Goal: Task Accomplishment & Management: Use online tool/utility

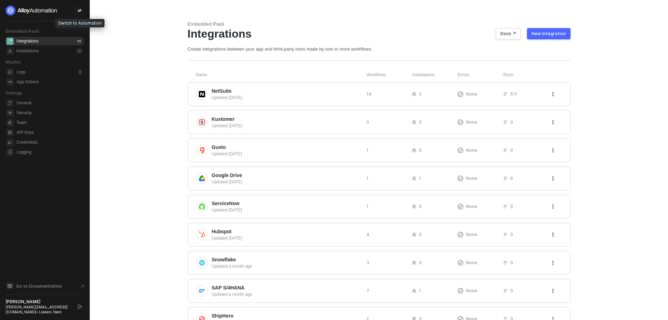
click at [79, 7] on div at bounding box center [79, 10] width 8 height 8
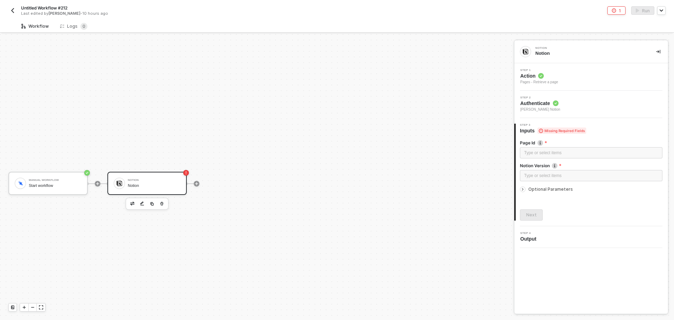
scroll to position [13, 0]
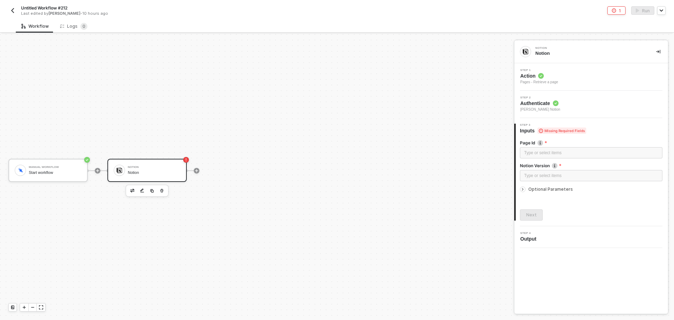
click at [11, 9] on img "button" at bounding box center [13, 11] width 6 height 6
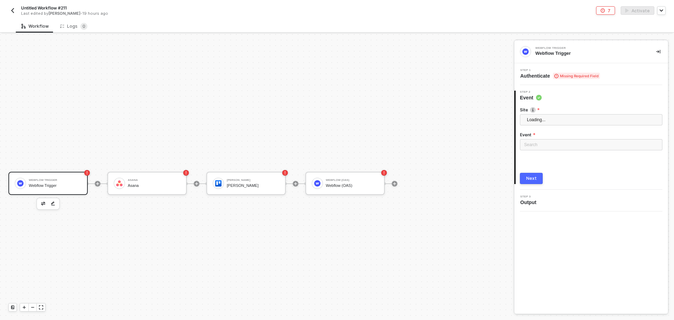
scroll to position [13, 0]
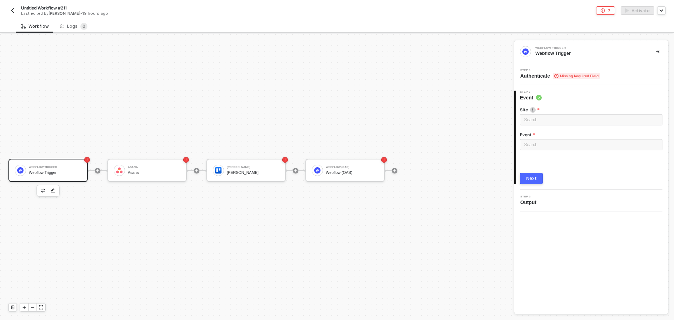
click at [13, 8] on img "button" at bounding box center [13, 11] width 6 height 6
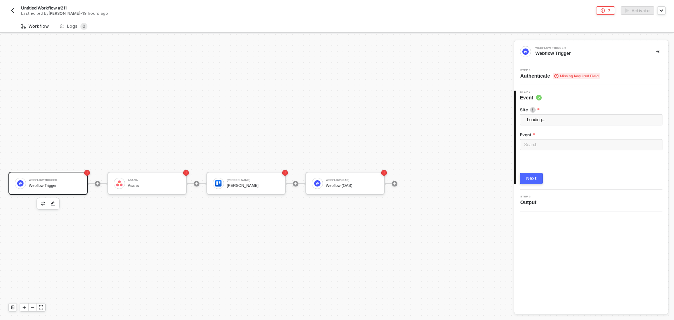
scroll to position [13, 0]
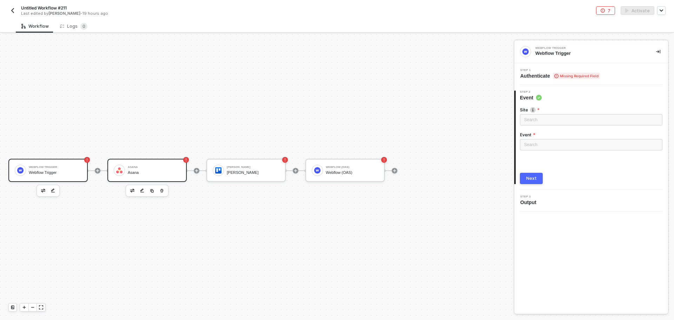
click at [173, 163] on div "Asana Asana" at bounding box center [146, 170] width 79 height 23
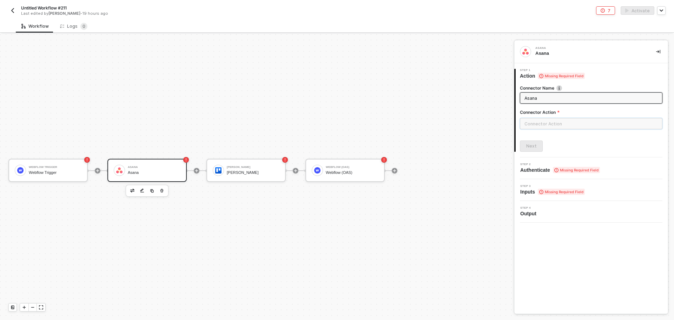
click at [532, 122] on input "text" at bounding box center [591, 123] width 142 height 11
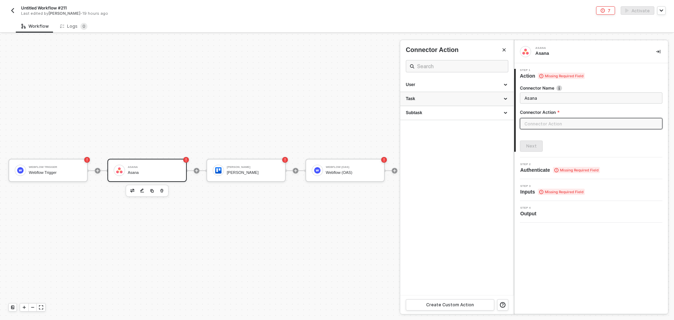
click at [480, 101] on div "Task" at bounding box center [457, 99] width 102 height 6
click at [473, 116] on div "Create a Task Creates a new Task" at bounding box center [457, 115] width 102 height 12
type input "Creates a new Task"
type input "Task - Create a Task"
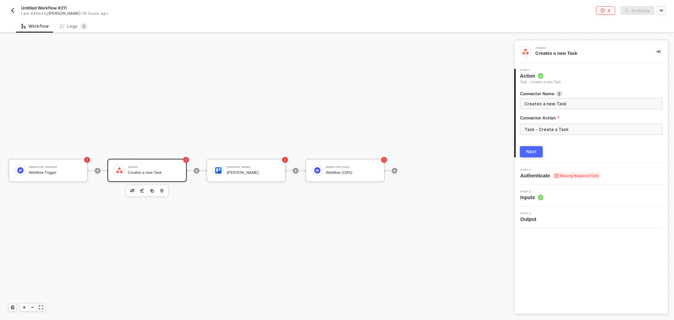
click at [529, 151] on div "Next" at bounding box center [531, 152] width 11 height 6
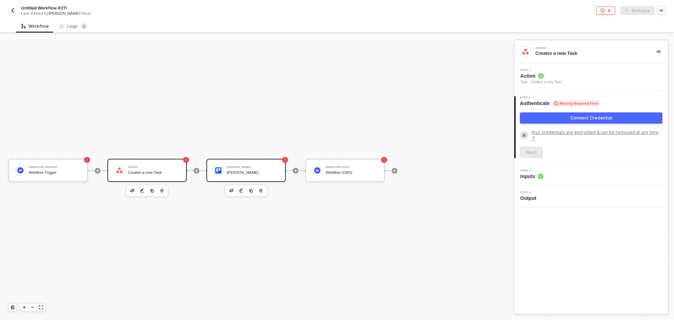
click at [248, 171] on div "Trello" at bounding box center [253, 172] width 53 height 5
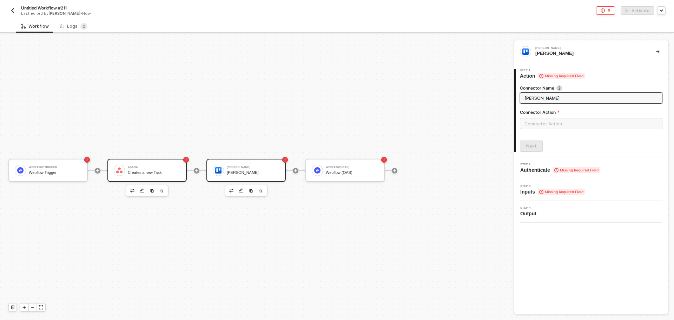
click at [157, 172] on div "Creates a new Task" at bounding box center [154, 172] width 53 height 5
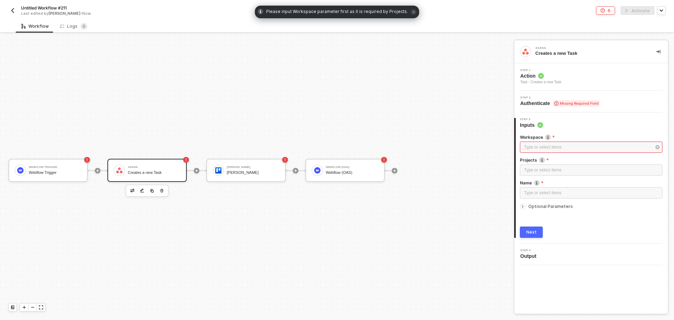
click at [531, 208] on span "Optional Parameters" at bounding box center [550, 205] width 45 height 5
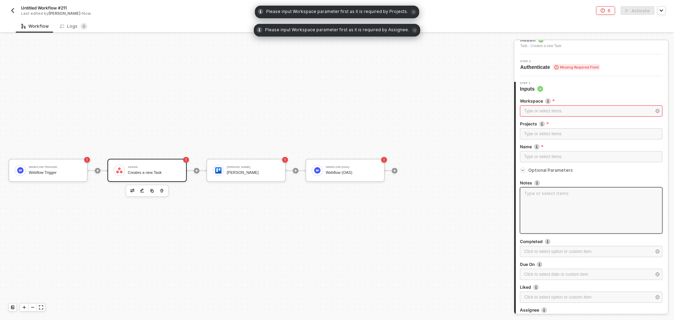
scroll to position [105, 0]
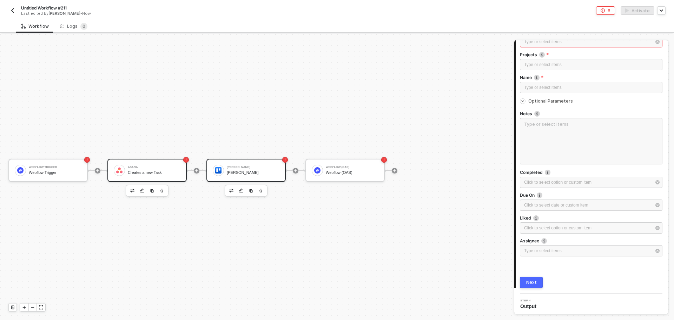
click at [261, 172] on div "Trello" at bounding box center [253, 172] width 53 height 5
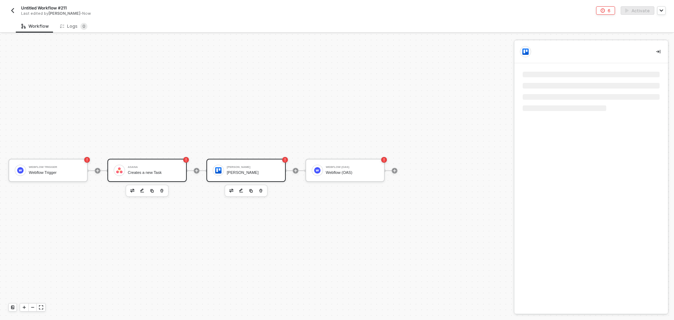
scroll to position [0, 0]
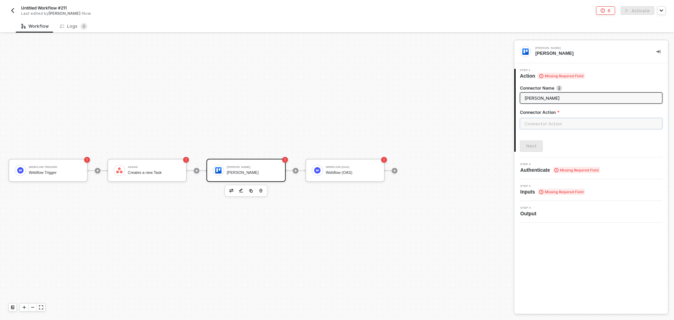
click at [557, 122] on input "text" at bounding box center [591, 123] width 142 height 11
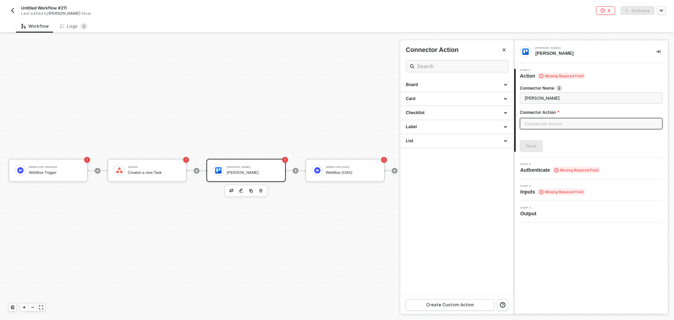
click at [258, 192] on div at bounding box center [337, 177] width 674 height 286
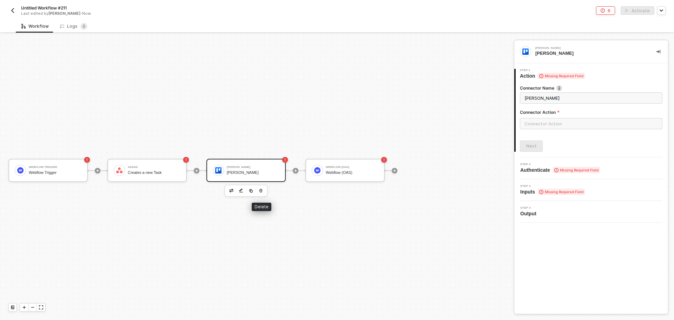
click at [262, 189] on icon "button" at bounding box center [261, 191] width 4 height 6
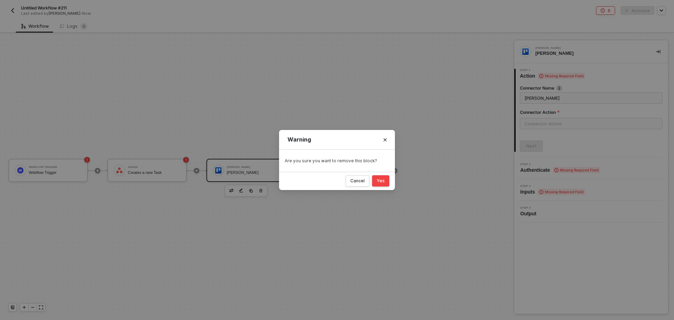
click at [381, 186] on button "Yes" at bounding box center [380, 180] width 17 height 11
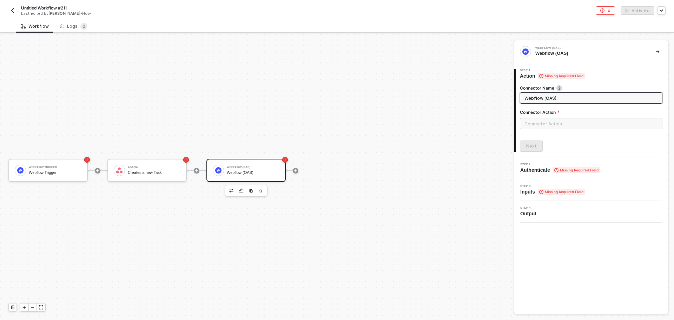
click at [250, 168] on div "Webflow (OAS)" at bounding box center [253, 167] width 53 height 3
click at [546, 127] on input "text" at bounding box center [591, 123] width 142 height 11
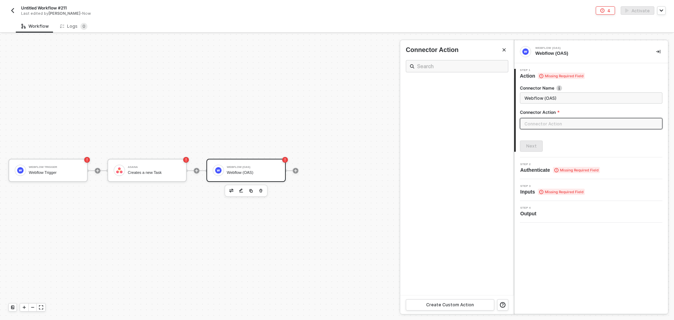
click at [261, 193] on div at bounding box center [337, 177] width 674 height 286
click at [261, 193] on icon "button" at bounding box center [261, 191] width 4 height 6
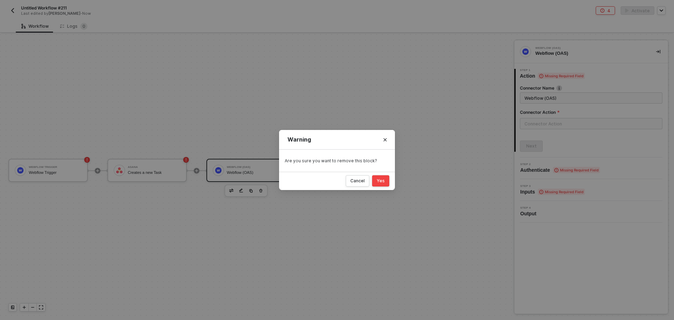
click at [378, 182] on div "Yes" at bounding box center [380, 181] width 8 height 6
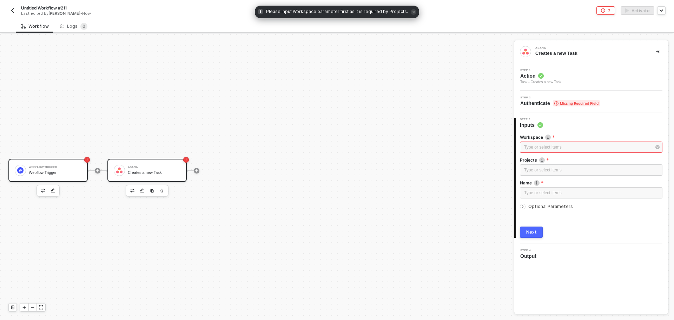
click at [51, 173] on div "Webflow Trigger" at bounding box center [55, 172] width 53 height 5
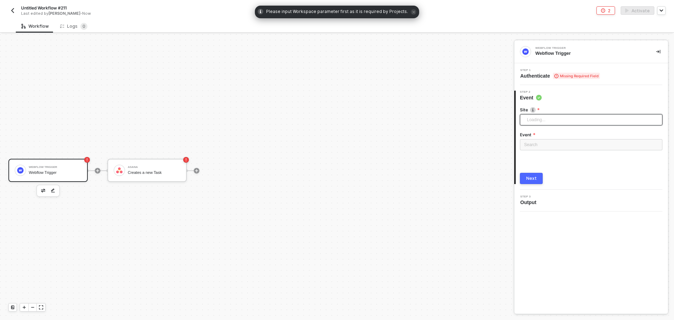
click at [541, 122] on div "Loading..." at bounding box center [591, 119] width 142 height 11
click at [500, 160] on div "Webflow Trigger Webflow Trigger Asana Creates a new Task" at bounding box center [255, 170] width 510 height 299
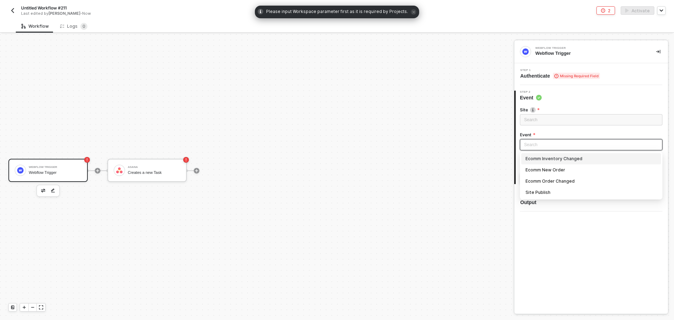
click at [542, 143] on input "search" at bounding box center [591, 144] width 134 height 11
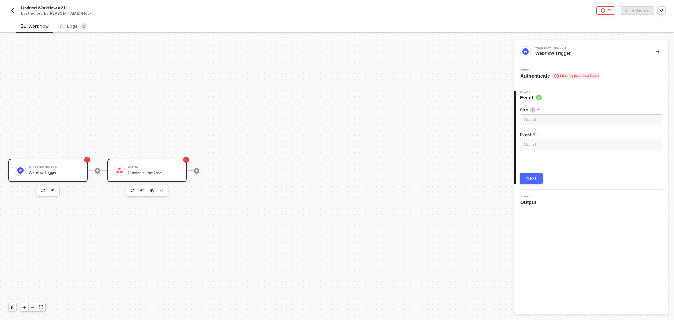
click at [139, 172] on div "Creates a new Task" at bounding box center [154, 172] width 53 height 5
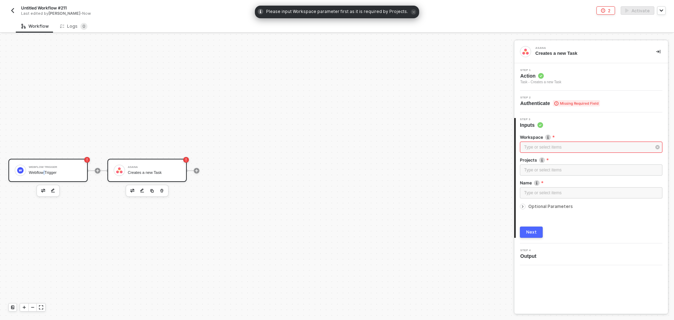
click at [46, 173] on div "Webflow Trigger" at bounding box center [55, 172] width 53 height 5
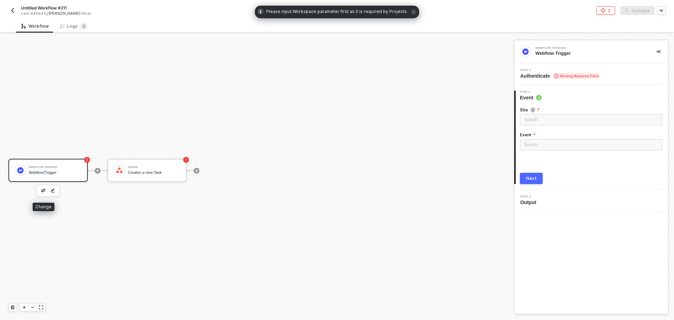
click at [41, 192] on img "button" at bounding box center [43, 190] width 4 height 4
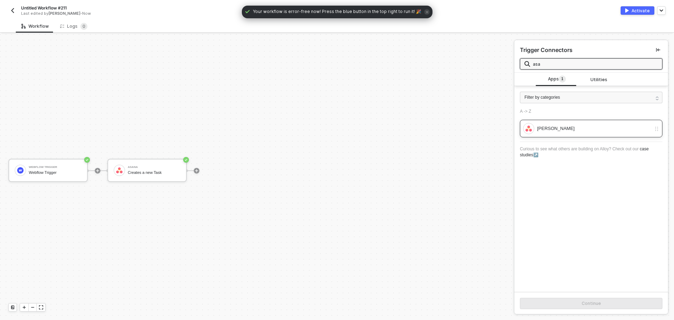
type input "asa"
click at [561, 132] on div "Asana Trigger" at bounding box center [594, 129] width 114 height 8
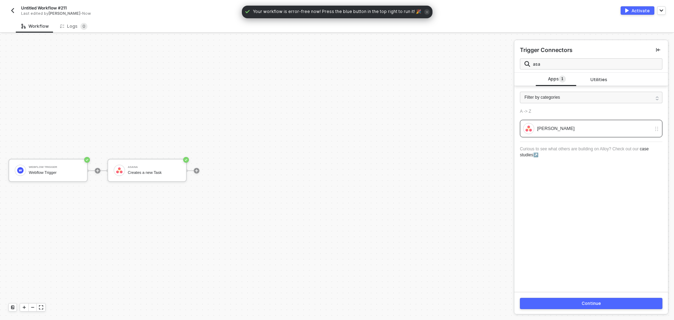
click at [596, 297] on button "Continue" at bounding box center [591, 302] width 142 height 11
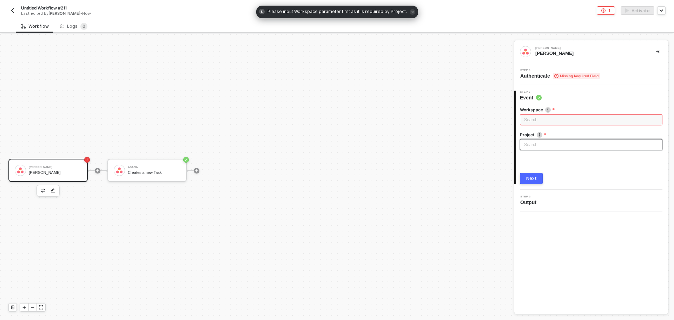
click at [571, 145] on input "search" at bounding box center [591, 144] width 134 height 11
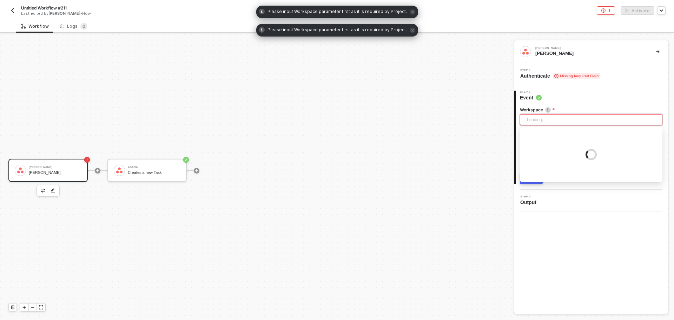
click at [572, 120] on div "Loading..." at bounding box center [591, 119] width 142 height 11
click at [573, 181] on div "Next" at bounding box center [591, 178] width 142 height 11
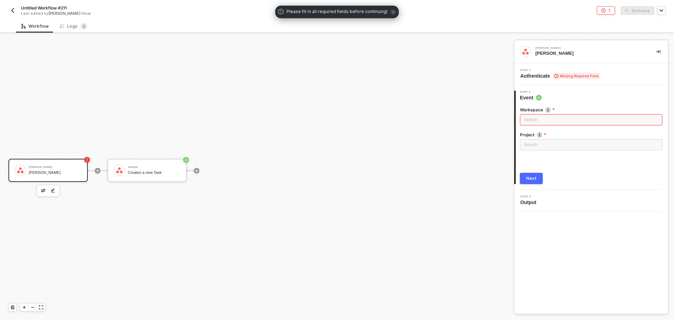
click at [15, 11] on img "button" at bounding box center [13, 11] width 6 height 6
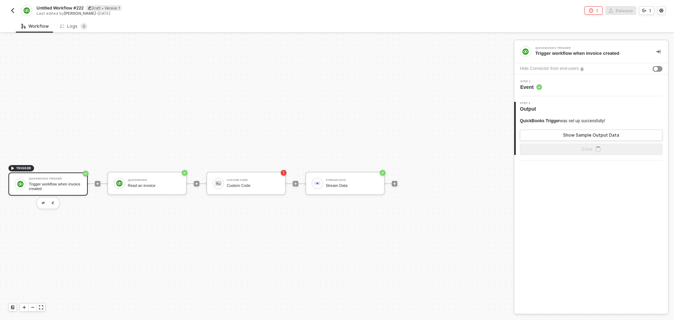
scroll to position [13, 0]
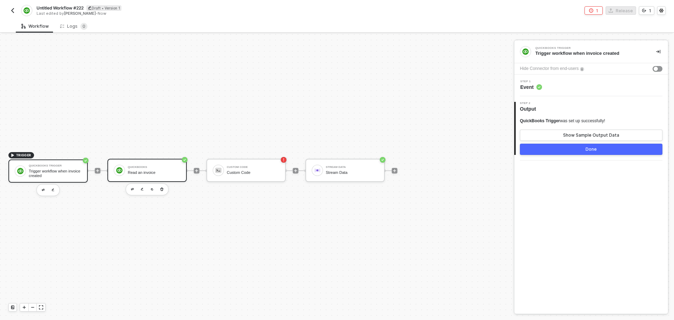
click at [165, 172] on div "Read an invoice" at bounding box center [154, 172] width 53 height 5
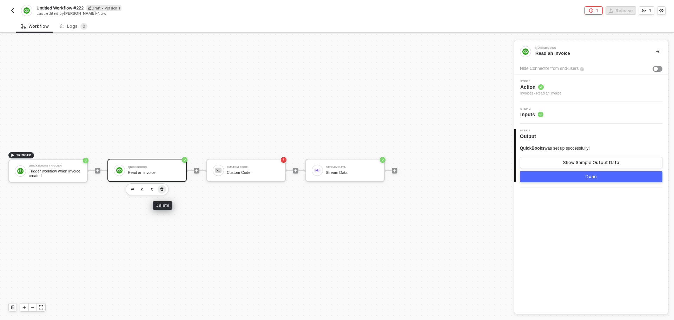
click at [163, 185] on button "button" at bounding box center [162, 189] width 8 height 8
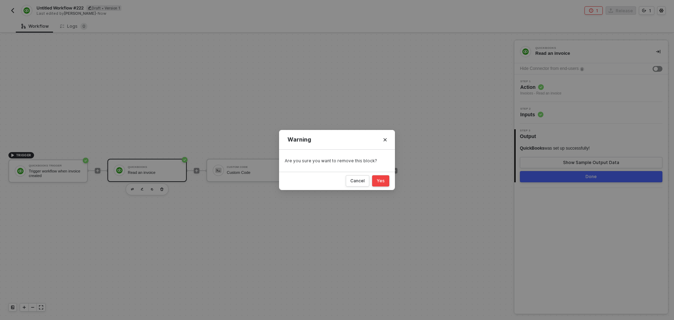
click at [380, 180] on div "Yes" at bounding box center [380, 181] width 8 height 6
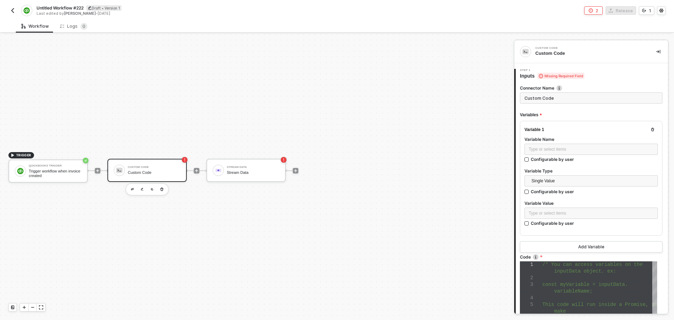
click at [152, 174] on div "Custom Code" at bounding box center [154, 172] width 53 height 5
click at [162, 189] on icon "button" at bounding box center [162, 189] width 4 height 6
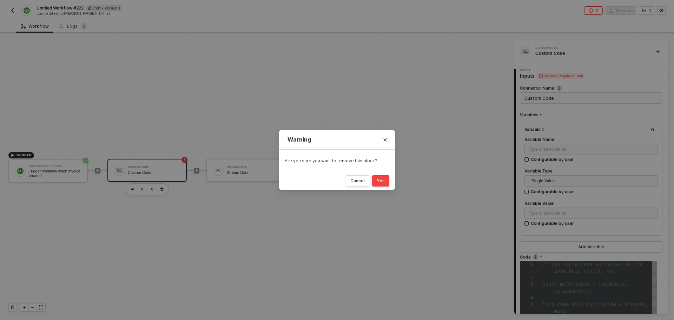
click at [376, 181] on button "Yes" at bounding box center [380, 180] width 17 height 11
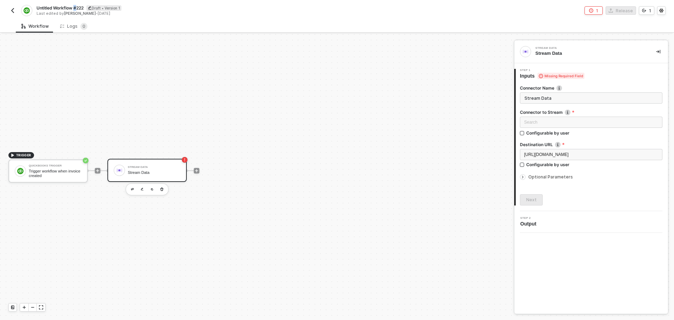
click at [77, 9] on span "Untitled Workflow #222" at bounding box center [59, 8] width 47 height 6
click at [78, 9] on input "Untitled Workflow #222" at bounding box center [95, 8] width 119 height 8
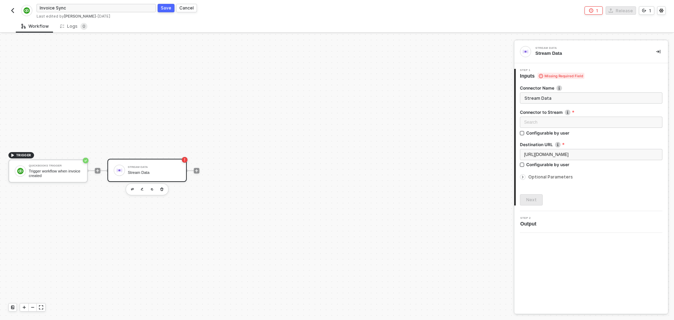
type input "Invoice Sync"
click at [165, 9] on div "Save" at bounding box center [166, 8] width 11 height 6
click at [14, 9] on img "button" at bounding box center [13, 11] width 6 height 6
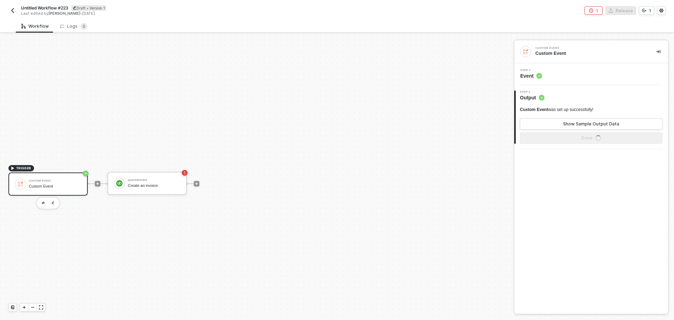
scroll to position [13, 0]
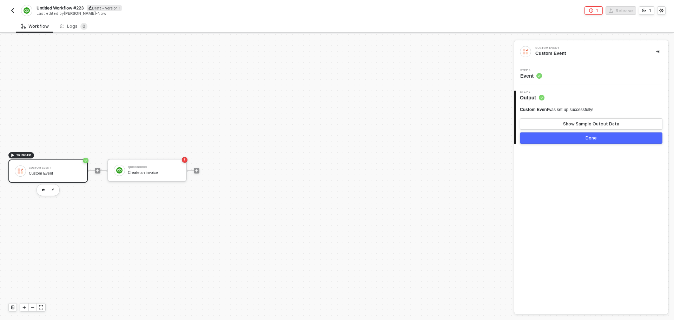
click at [53, 7] on span "Untitled Workflow #223" at bounding box center [59, 8] width 47 height 6
click at [53, 7] on input "Untitled Workflow #223" at bounding box center [95, 8] width 119 height 8
type input "Update an Invoice"
click at [163, 7] on div "Save" at bounding box center [166, 8] width 11 height 6
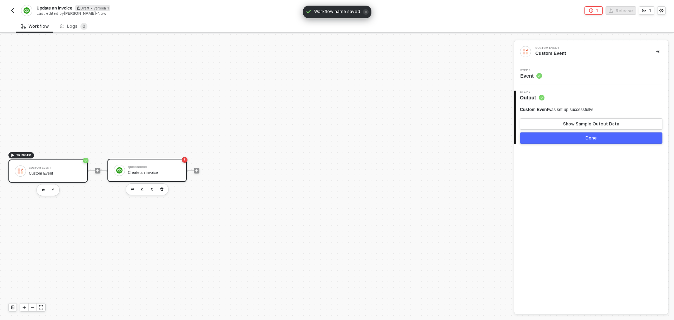
click at [160, 172] on div "Create an invoice" at bounding box center [154, 172] width 53 height 5
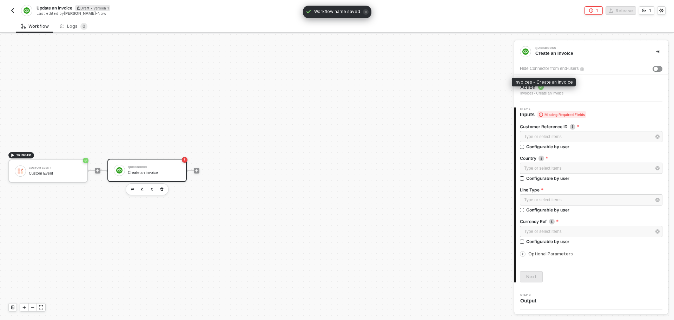
click at [556, 92] on div "Invoices - Create an invoice" at bounding box center [541, 94] width 43 height 6
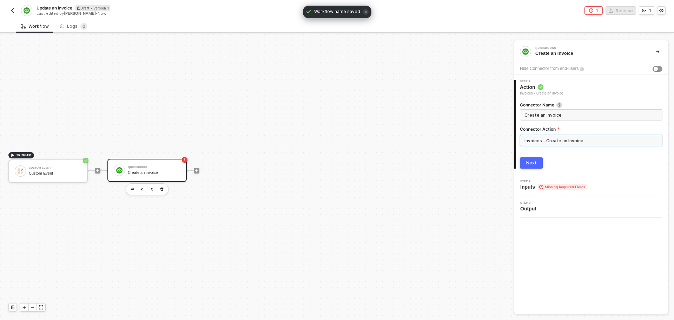
click at [569, 144] on input "Invoices - Create an Invoice" at bounding box center [591, 140] width 142 height 11
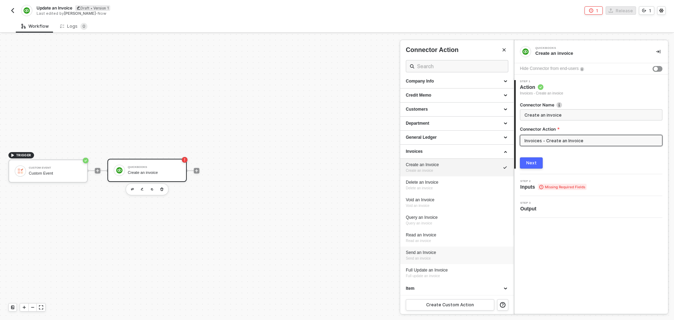
scroll to position [70, 0]
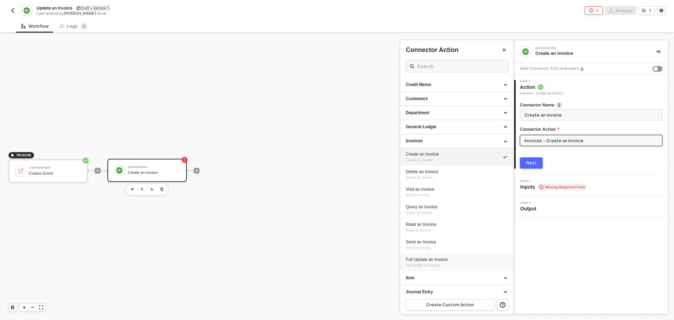
click at [433, 263] on span "Full update an invoice" at bounding box center [423, 265] width 34 height 4
type input "Full update an invoice"
type input "Invoices - Full Update an Invoice"
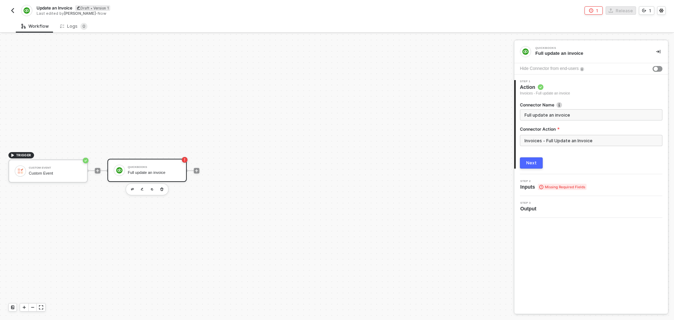
click at [531, 162] on div "Next" at bounding box center [531, 163] width 11 height 6
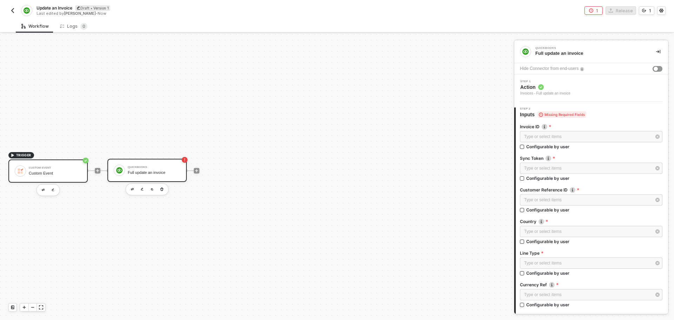
click at [59, 175] on div "Custom Event Custom Event" at bounding box center [55, 170] width 53 height 13
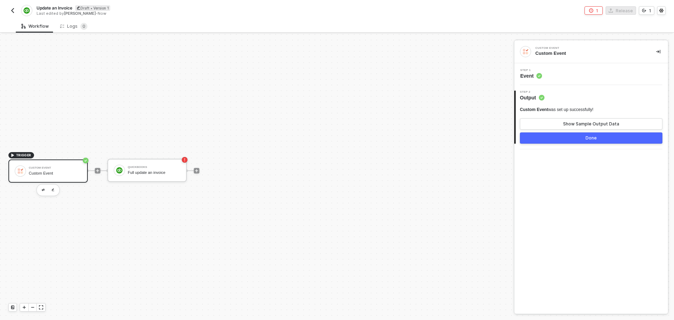
click at [563, 78] on div "Step 1 Event" at bounding box center [592, 74] width 152 height 11
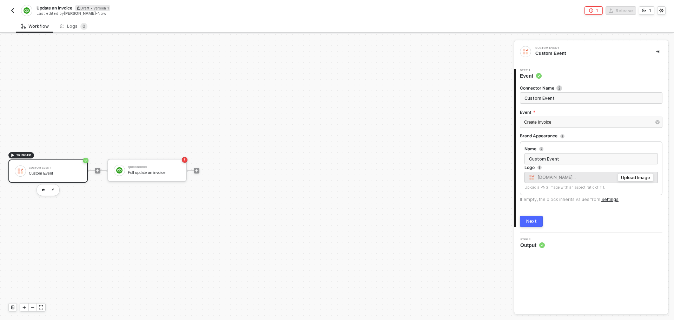
click at [13, 14] on button "button" at bounding box center [12, 10] width 8 height 8
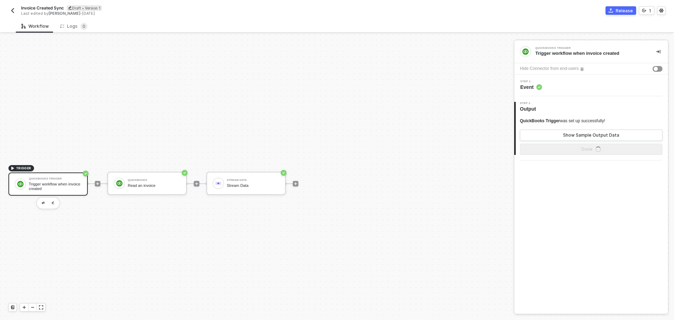
scroll to position [13, 0]
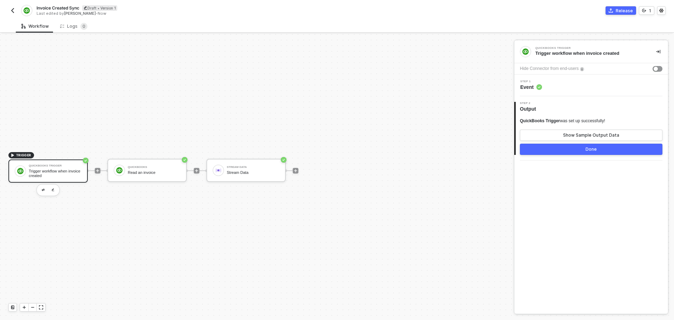
click at [15, 11] on img "button" at bounding box center [13, 11] width 6 height 6
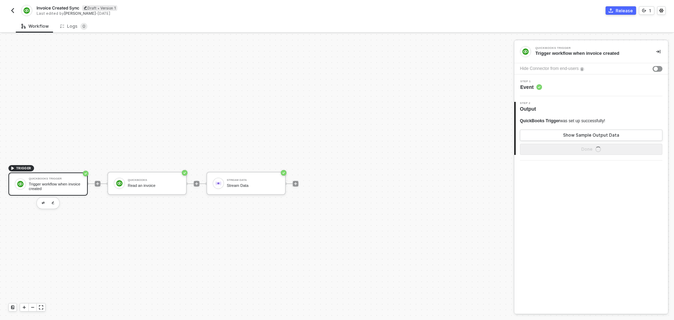
click at [179, 132] on div "TRIGGER QuickBooks Trigger Trigger workflow when invoice created QuickBooks Rea…" at bounding box center [255, 183] width 510 height 299
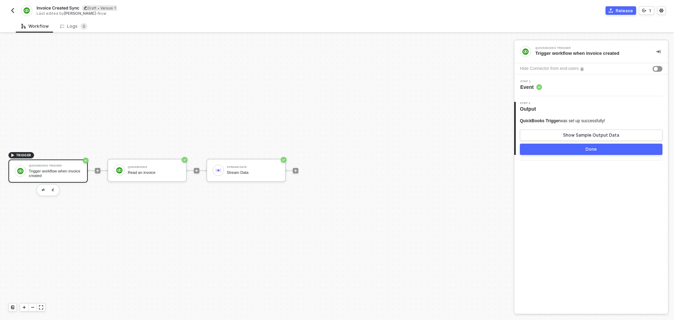
drag, startPoint x: 185, startPoint y: 128, endPoint x: 136, endPoint y: 118, distance: 49.9
click at [10, 12] on img "button" at bounding box center [13, 11] width 6 height 6
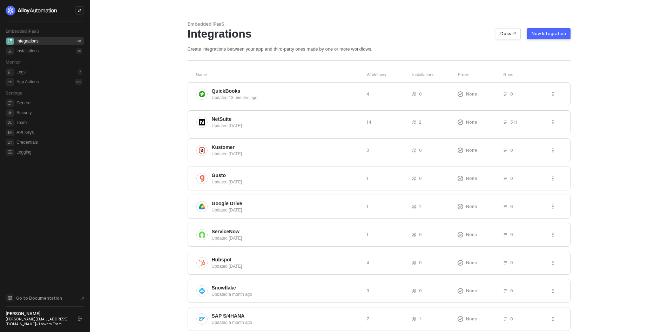
click at [554, 32] on div "New Integration" at bounding box center [549, 34] width 34 height 6
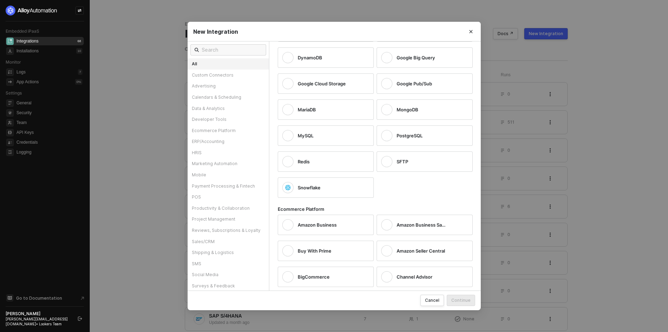
scroll to position [702, 0]
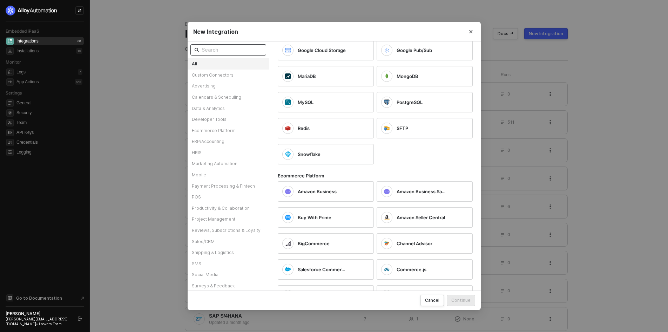
click at [243, 51] on input "text" at bounding box center [232, 50] width 60 height 8
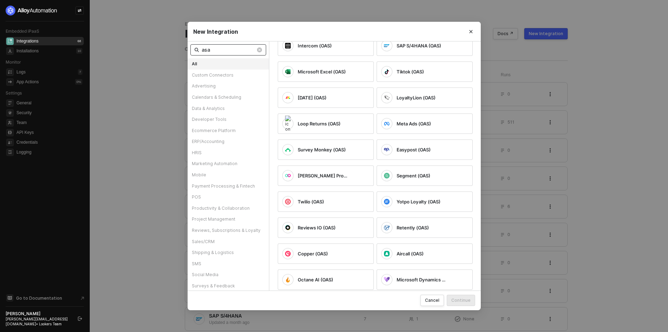
scroll to position [0, 0]
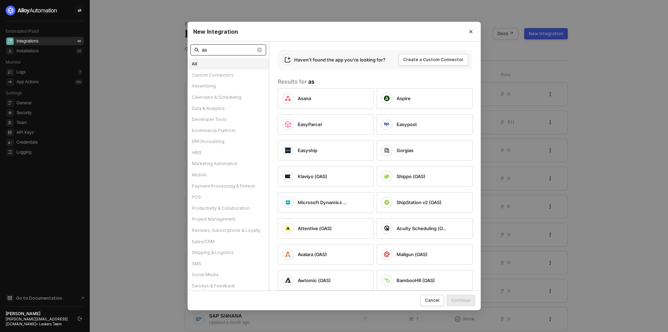
type input "a"
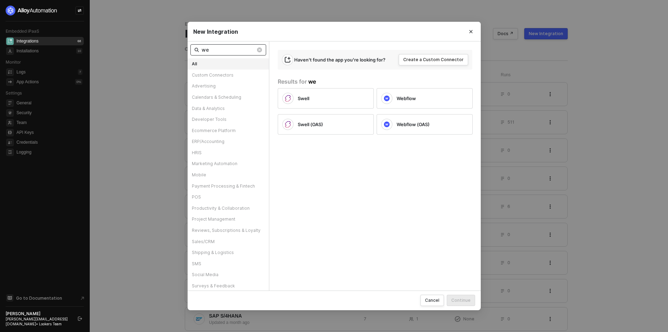
type input "w"
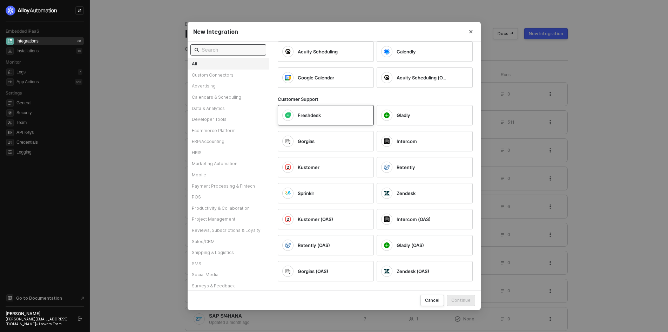
scroll to position [281, 0]
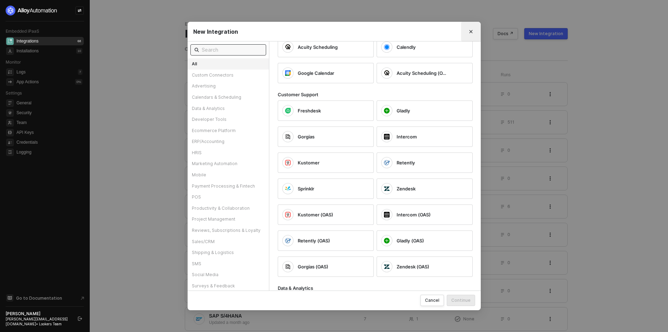
click at [469, 30] on icon "Close" at bounding box center [471, 31] width 4 height 4
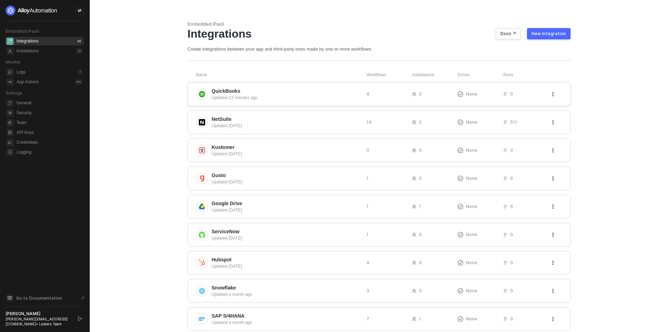
click at [290, 98] on div "Updated 13 minutes ago" at bounding box center [286, 97] width 149 height 6
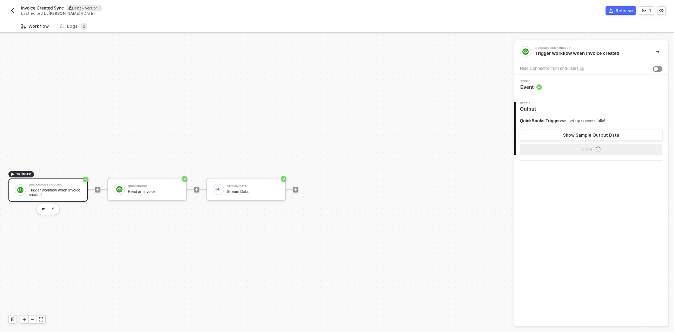
scroll to position [13, 0]
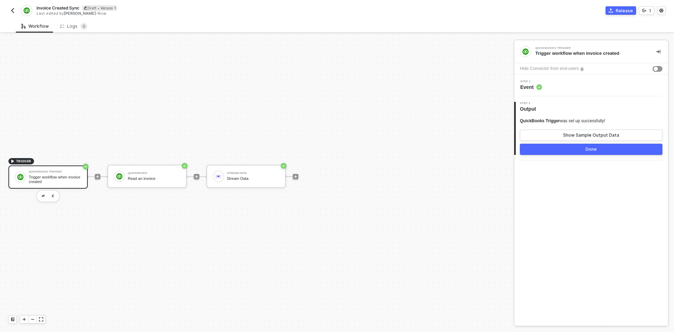
click at [573, 75] on div "Step 1 Event" at bounding box center [591, 85] width 154 height 22
click at [572, 86] on div "Step 1 Event" at bounding box center [592, 85] width 152 height 11
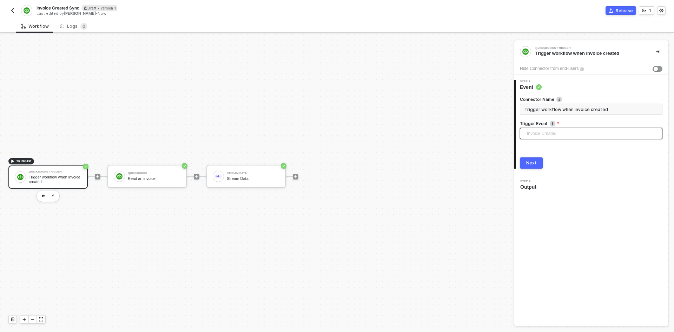
click at [562, 136] on span "Invoice Created" at bounding box center [592, 133] width 131 height 11
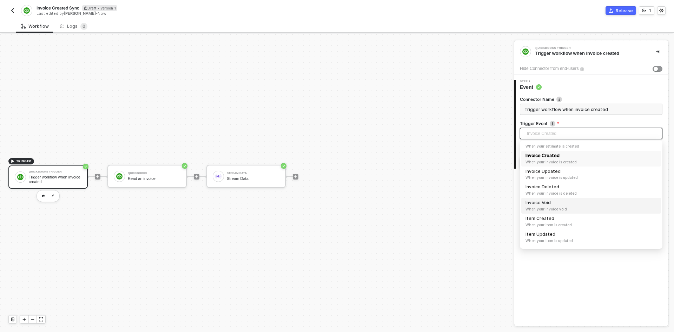
scroll to position [107, 0]
click at [440, 207] on div "TRIGGER QuickBooks Trigger Trigger workflow when invoice created QuickBooks Rea…" at bounding box center [255, 176] width 510 height 310
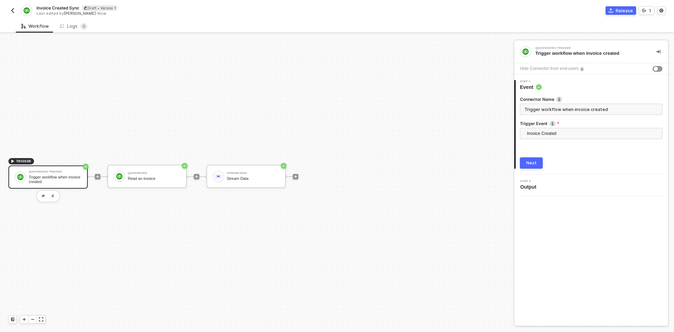
click at [536, 169] on div "1 Step 1 Event Connector Name Trigger workflow when invoice created Trigger Eve…" at bounding box center [591, 124] width 154 height 100
click at [536, 165] on button "Next" at bounding box center [531, 162] width 23 height 11
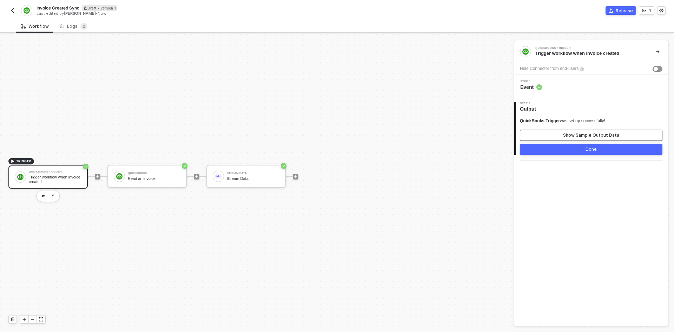
click at [554, 133] on button "Show Sample Output Data" at bounding box center [591, 134] width 142 height 11
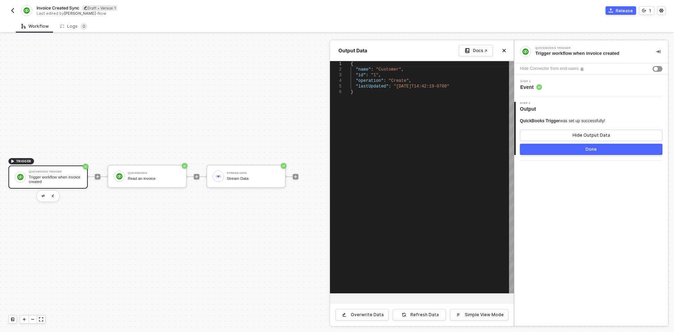
scroll to position [0, 2]
drag, startPoint x: 370, startPoint y: 125, endPoint x: 341, endPoint y: 52, distance: 78.2
click at [341, 52] on div "Output Data Docs ↗ 1 2 3 4 5 6 { ·· "name" : · "Customer" , ·· "id" : · "1" , ·…" at bounding box center [422, 183] width 184 height 286
click at [237, 251] on div at bounding box center [337, 182] width 674 height 297
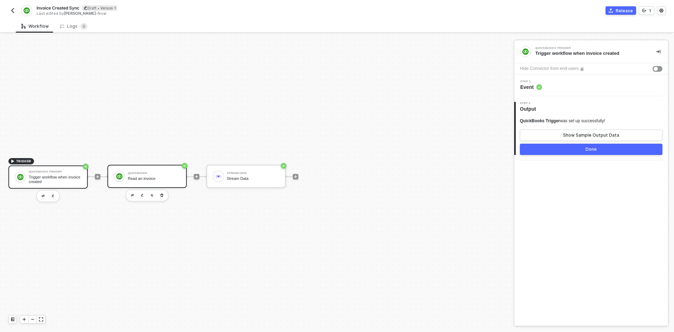
click at [125, 176] on div at bounding box center [119, 175] width 11 height 11
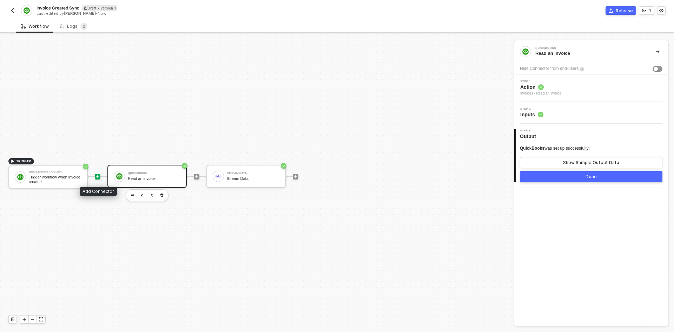
click at [96, 178] on icon "icon-play" at bounding box center [97, 176] width 4 height 4
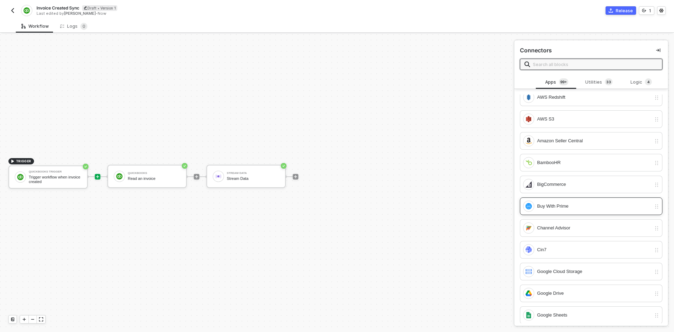
scroll to position [0, 0]
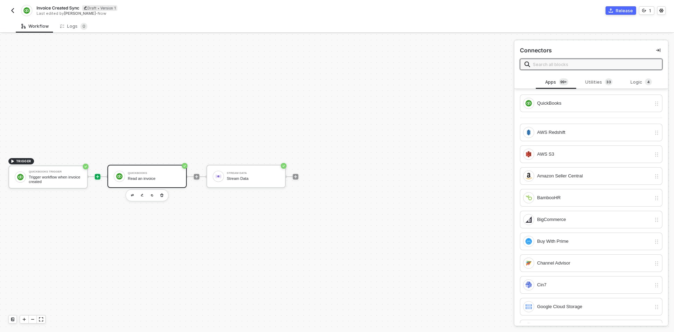
click at [154, 176] on div "Read an invoice" at bounding box center [154, 178] width 53 height 5
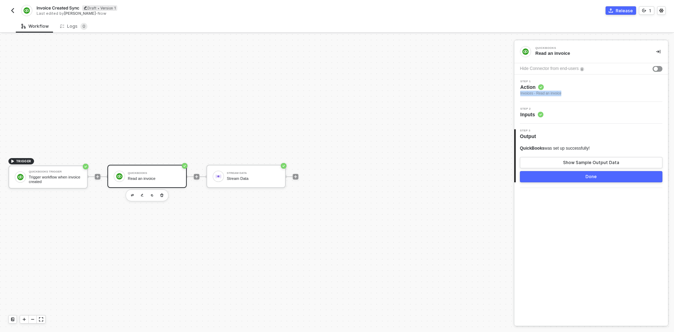
click at [587, 90] on div "Step 1 Action Invoices - Read an invoice" at bounding box center [592, 88] width 152 height 16
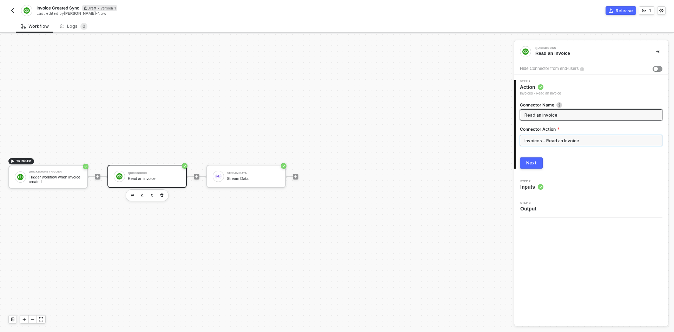
click at [574, 141] on input "Invoices - Read an Invoice" at bounding box center [591, 140] width 142 height 11
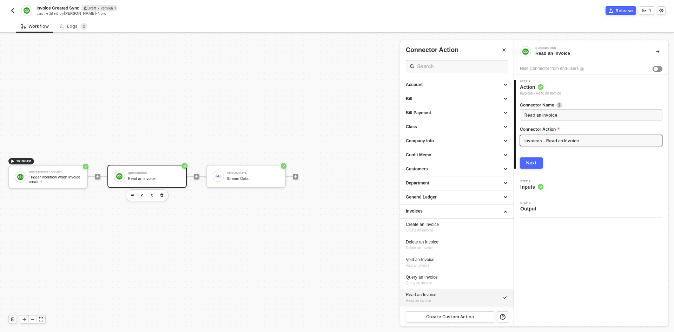
scroll to position [35, 0]
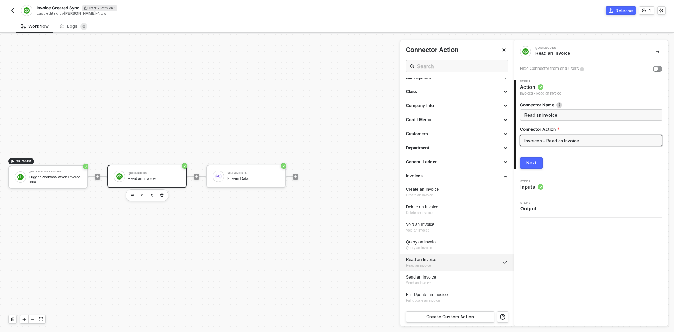
click at [535, 162] on div "Next" at bounding box center [531, 163] width 11 height 6
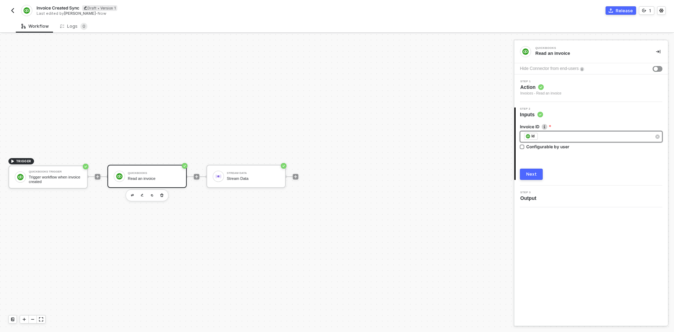
click at [546, 133] on div "﻿ ﻿ Id ﻿" at bounding box center [587, 137] width 127 height 8
click at [449, 59] on div "Invoice ID Blocks 2 No data yet Try to refesh the data list." at bounding box center [457, 189] width 114 height 271
click at [451, 63] on div "Blocks 2" at bounding box center [454, 67] width 22 height 8
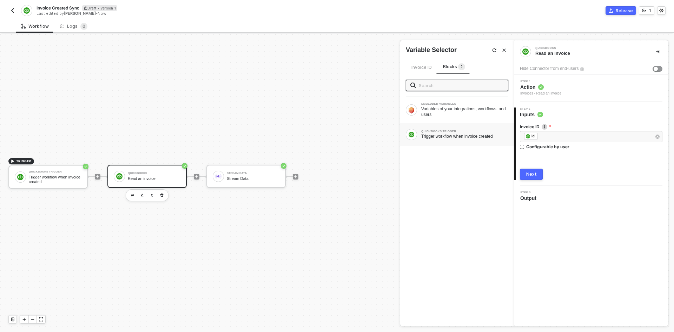
click at [456, 143] on div "QUICKBOOKS TRIGGER Trigger workflow when invoice created" at bounding box center [457, 134] width 114 height 22
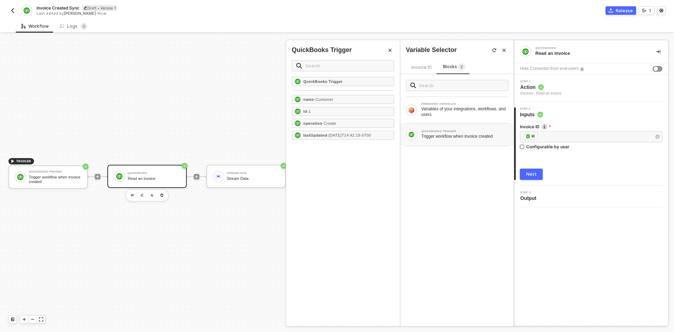
click at [535, 172] on div "Next" at bounding box center [531, 174] width 11 height 6
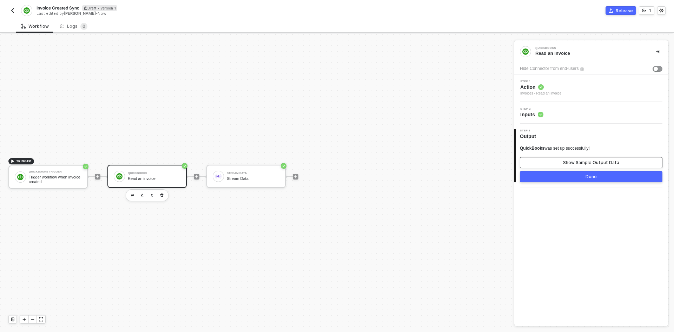
click at [554, 160] on button "Show Sample Output Data" at bounding box center [591, 162] width 142 height 11
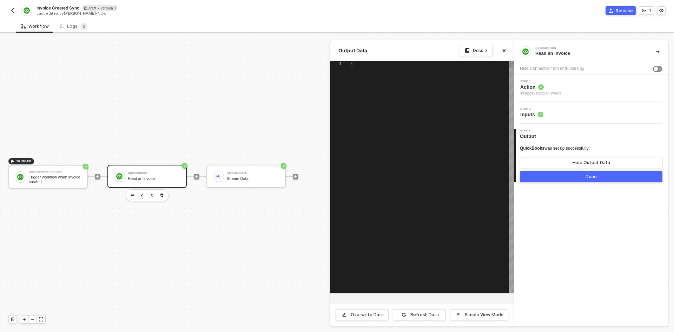
type textarea "{ "invoice": { "AllowIPNPayment": false, "AllowOnlinePayment": false, "AllowOnl…"
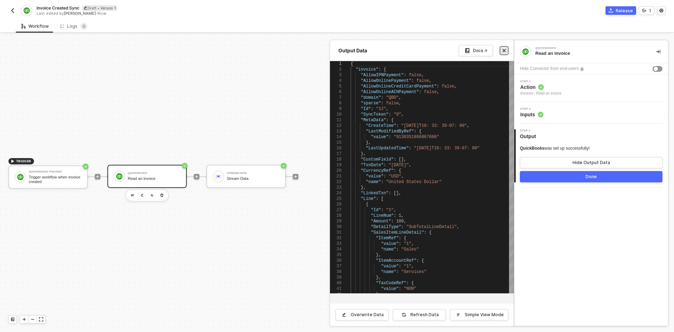
click at [503, 52] on icon "icon-close" at bounding box center [504, 50] width 4 height 4
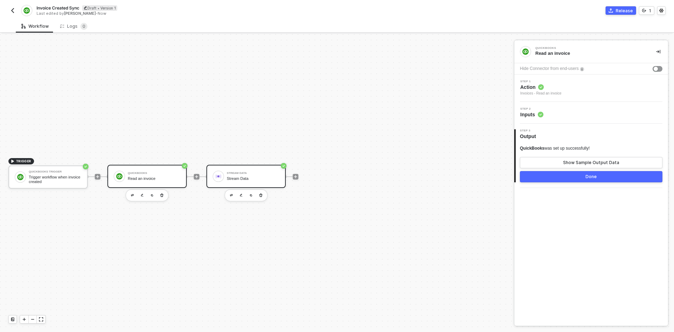
click at [250, 176] on div "Stream Data" at bounding box center [253, 178] width 53 height 5
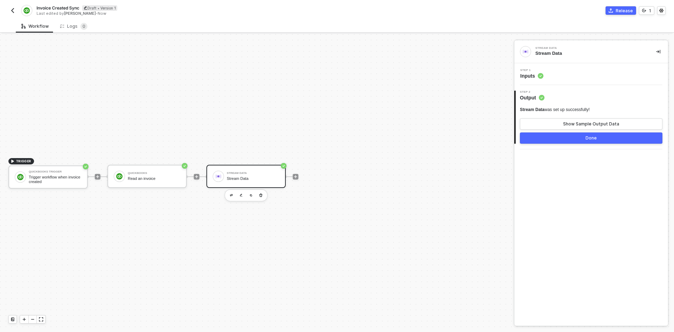
click at [590, 73] on div "Step 1 Inputs" at bounding box center [592, 74] width 152 height 11
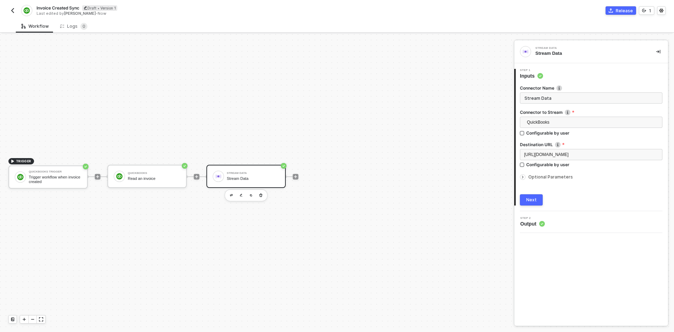
click at [14, 13] on button "button" at bounding box center [12, 10] width 8 height 8
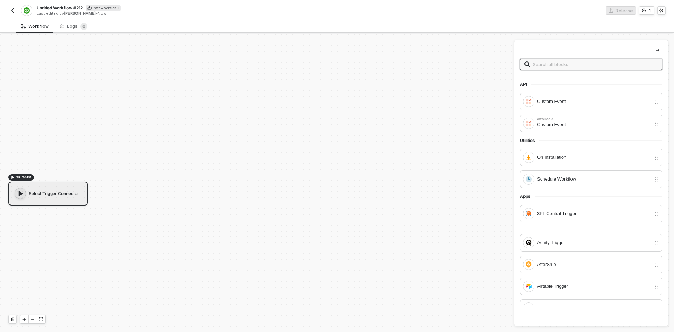
scroll to position [13, 0]
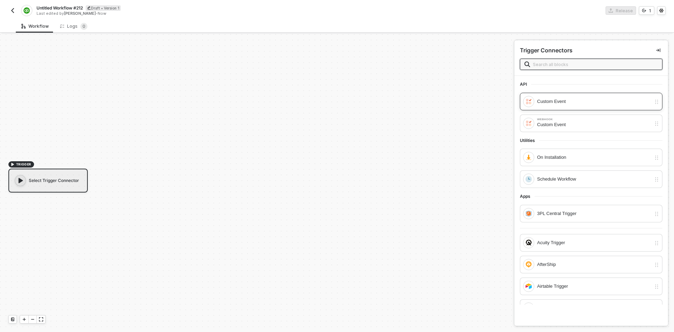
click at [576, 105] on div "Custom Event" at bounding box center [594, 102] width 114 height 8
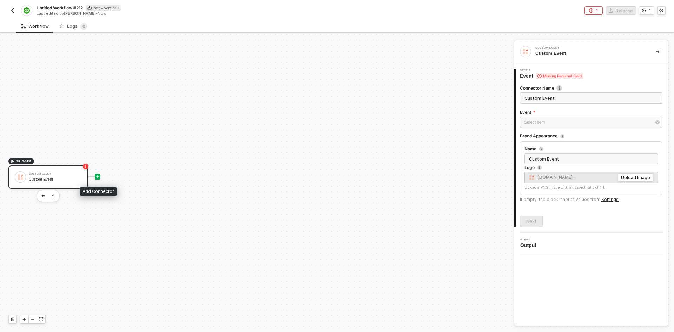
click at [98, 178] on icon "icon-play" at bounding box center [97, 176] width 3 height 3
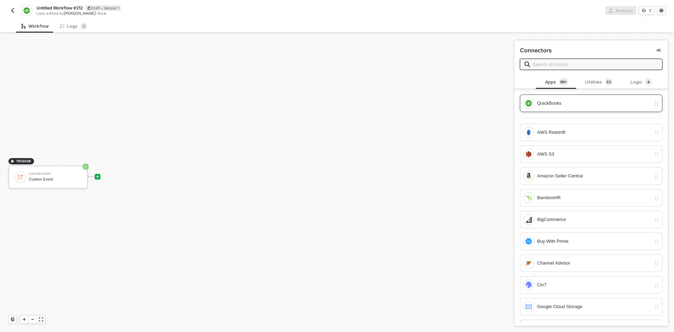
click at [568, 106] on div "QuickBooks" at bounding box center [594, 103] width 114 height 8
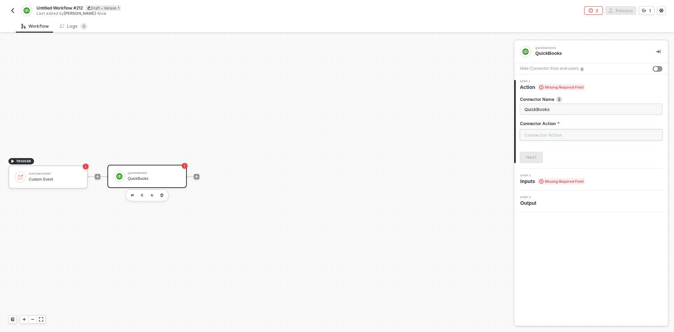
click at [559, 136] on input "text" at bounding box center [591, 134] width 142 height 11
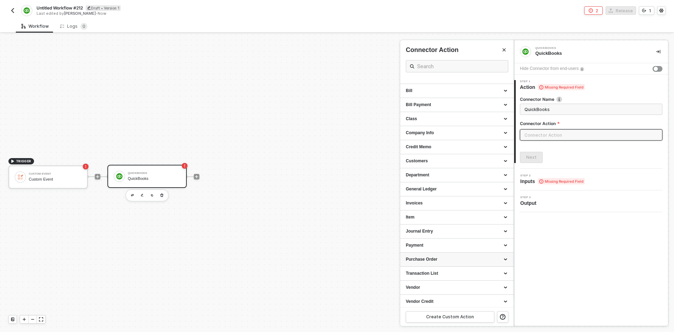
scroll to position [10, 0]
click at [438, 200] on div "Invoices" at bounding box center [457, 201] width 102 height 6
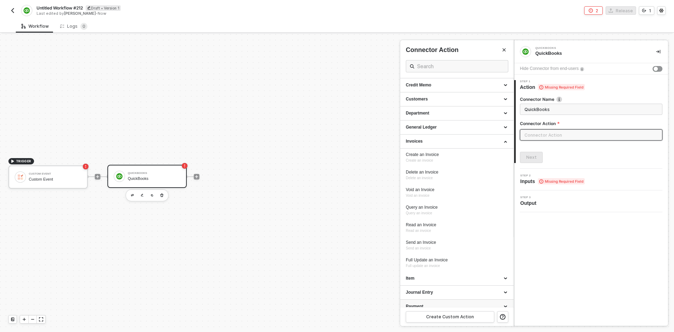
scroll to position [80, 0]
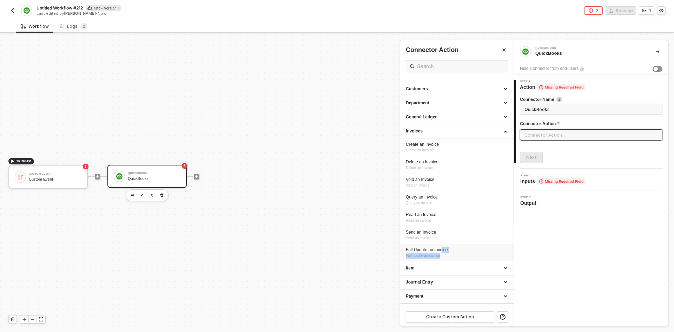
click at [442, 253] on div "Full Update an Invoice Full update an invoice" at bounding box center [457, 253] width 102 height 12
type input "Full update an invoice"
type input "Invoices - Full Update an Invoice"
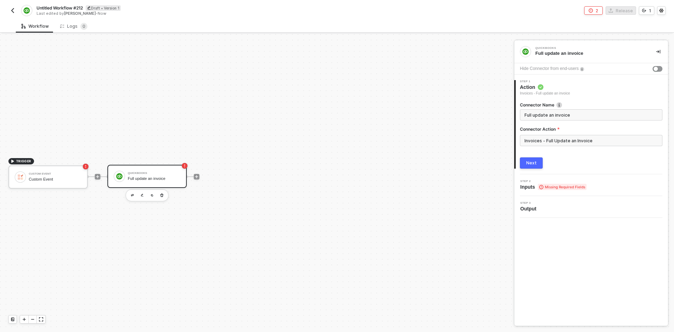
click at [530, 163] on div "Next" at bounding box center [531, 163] width 11 height 6
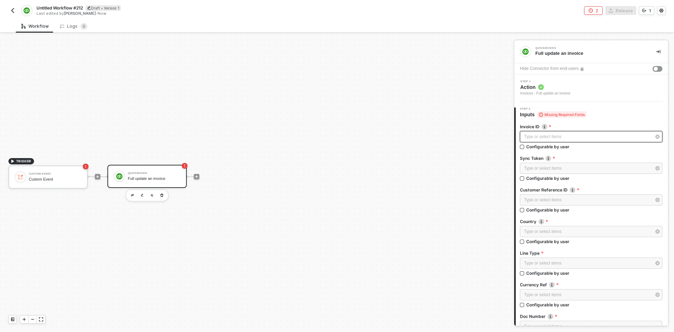
click at [535, 133] on div "Type or select items ﻿" at bounding box center [591, 136] width 142 height 11
click at [533, 166] on div "Type or select items ﻿" at bounding box center [587, 168] width 127 height 7
click at [536, 202] on div "Type or select items ﻿" at bounding box center [587, 199] width 127 height 7
click at [539, 228] on div "Type or select items ﻿" at bounding box center [587, 231] width 127 height 7
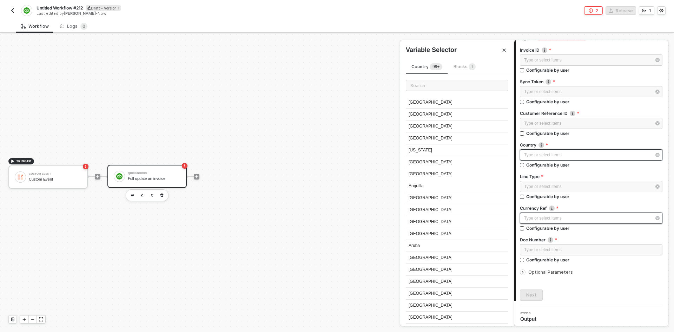
scroll to position [79, 0]
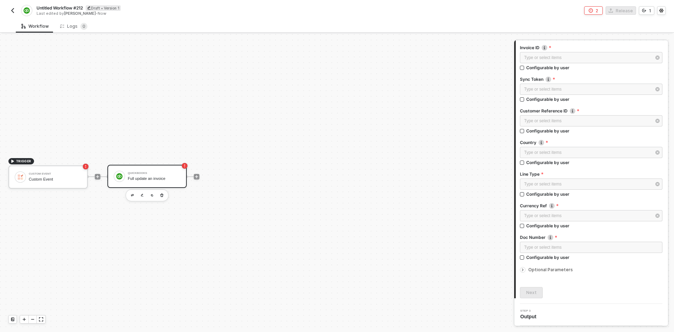
click at [15, 12] on img "button" at bounding box center [13, 11] width 6 height 6
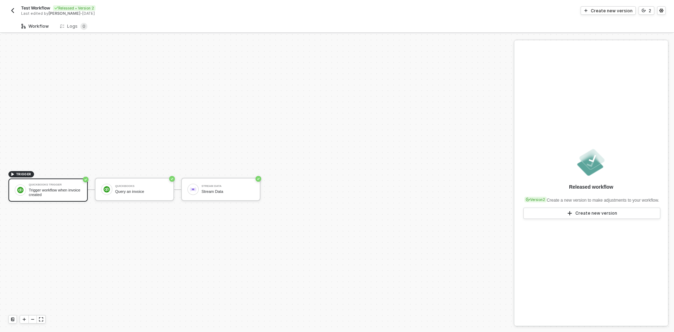
scroll to position [13, 0]
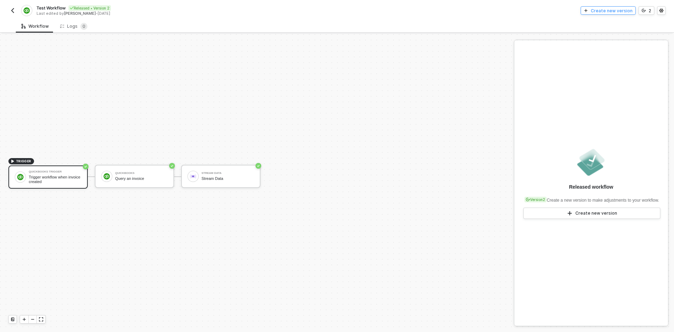
click at [608, 11] on div "Create new version" at bounding box center [611, 11] width 42 height 6
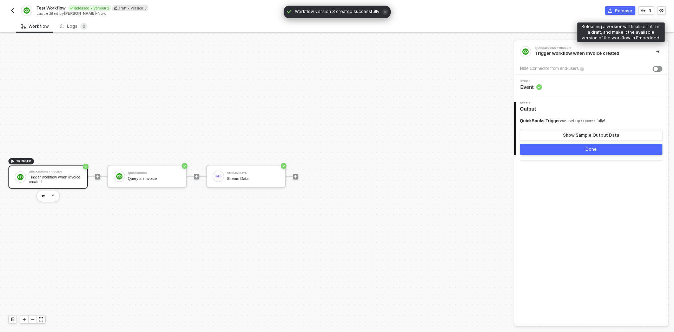
click at [624, 8] on div "Release" at bounding box center [623, 11] width 17 height 6
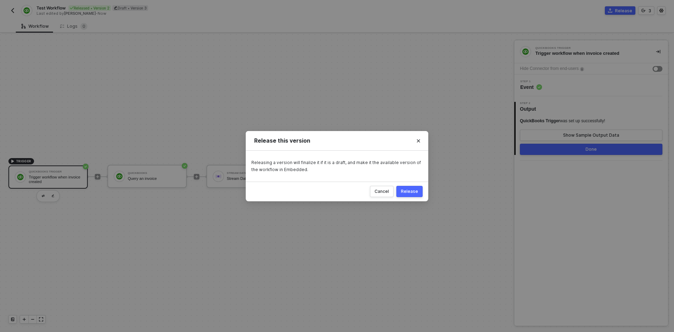
click at [403, 193] on div "Release" at bounding box center [409, 191] width 17 height 6
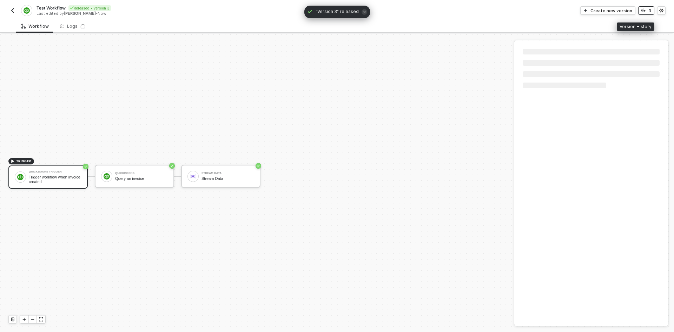
click at [644, 11] on icon "icon-versioning" at bounding box center [643, 11] width 4 height 4
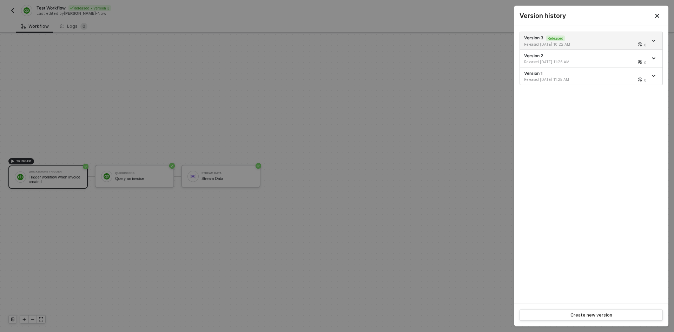
drag, startPoint x: 328, startPoint y: 72, endPoint x: 321, endPoint y: 72, distance: 7.0
click at [321, 72] on div at bounding box center [337, 166] width 674 height 332
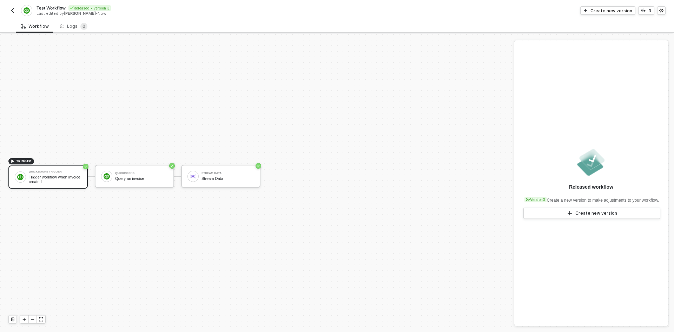
click at [11, 10] on img "button" at bounding box center [13, 11] width 6 height 6
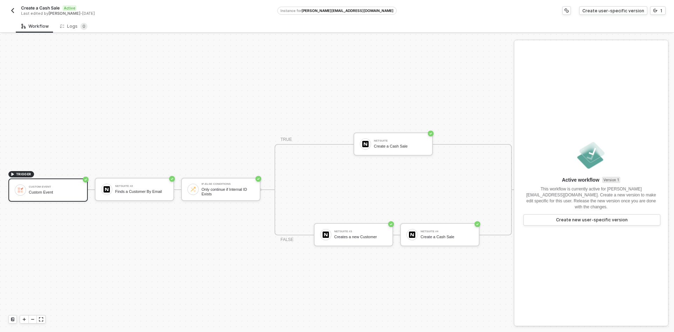
scroll to position [18, 0]
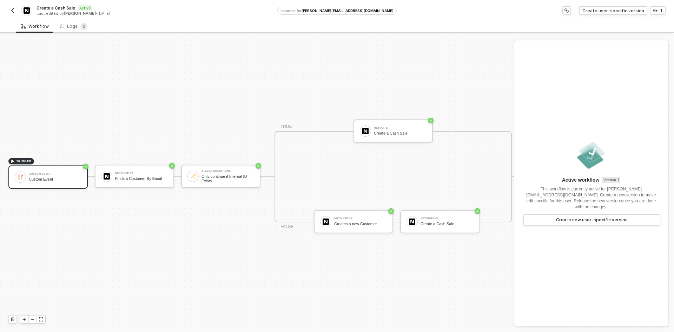
click at [15, 8] on img "button" at bounding box center [13, 11] width 6 height 6
